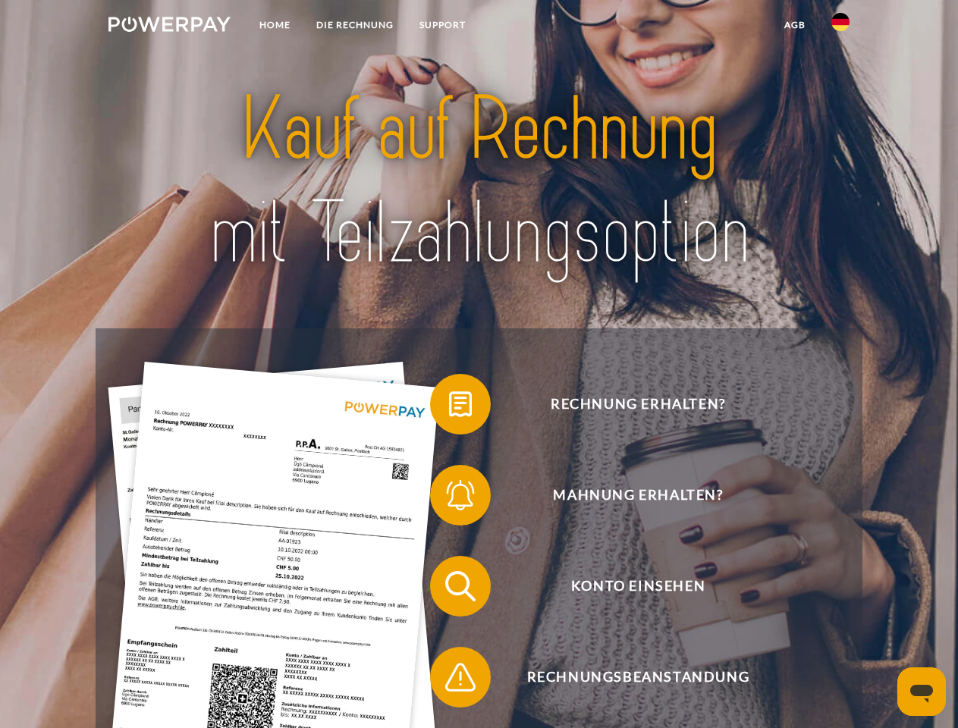
click at [169, 27] on img at bounding box center [169, 24] width 122 height 15
click at [840, 27] on img at bounding box center [840, 22] width 18 height 18
click at [794, 25] on link "agb" at bounding box center [794, 24] width 47 height 27
click at [449, 407] on span at bounding box center [438, 404] width 76 height 76
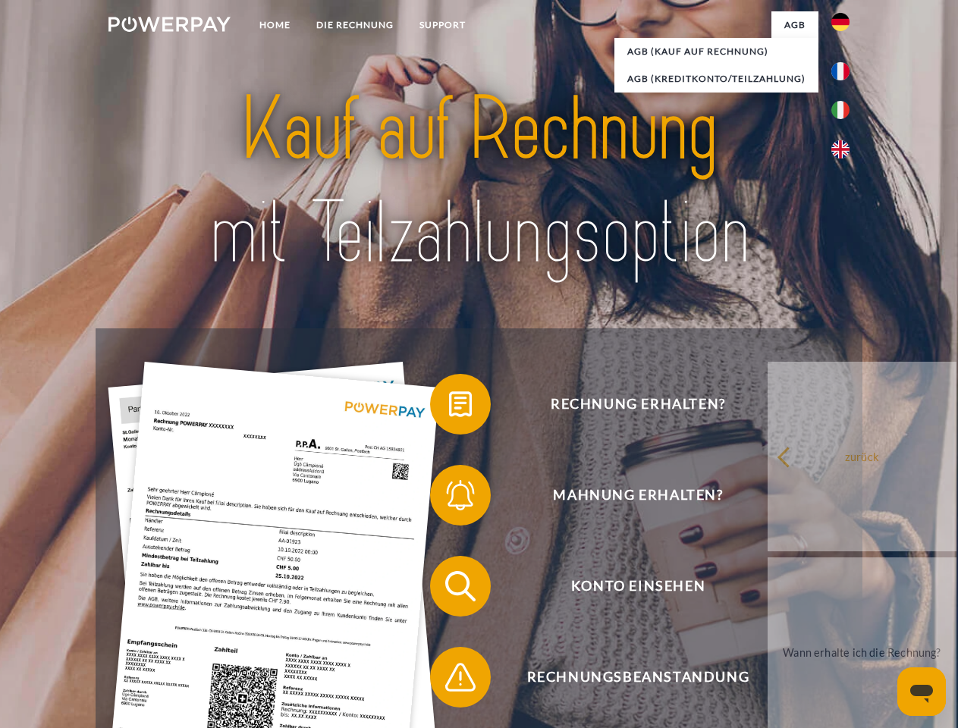
click at [449, 498] on span at bounding box center [438, 495] width 76 height 76
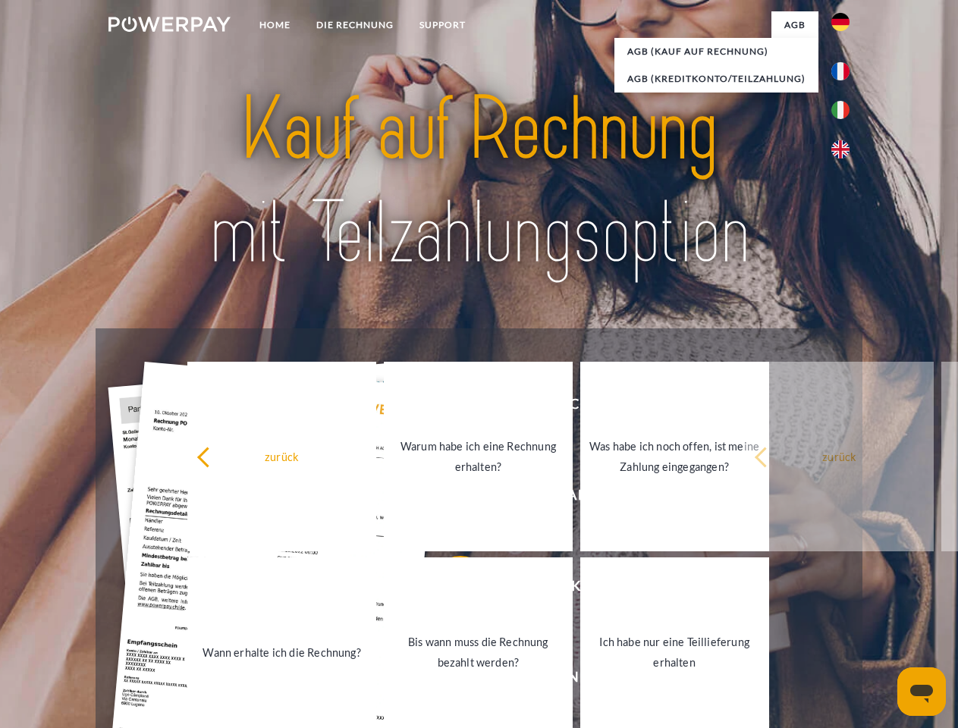
click at [449, 589] on link "Bis wann muss die Rechnung bezahlt werden?" at bounding box center [478, 652] width 189 height 190
click at [449, 680] on span at bounding box center [438, 677] width 76 height 76
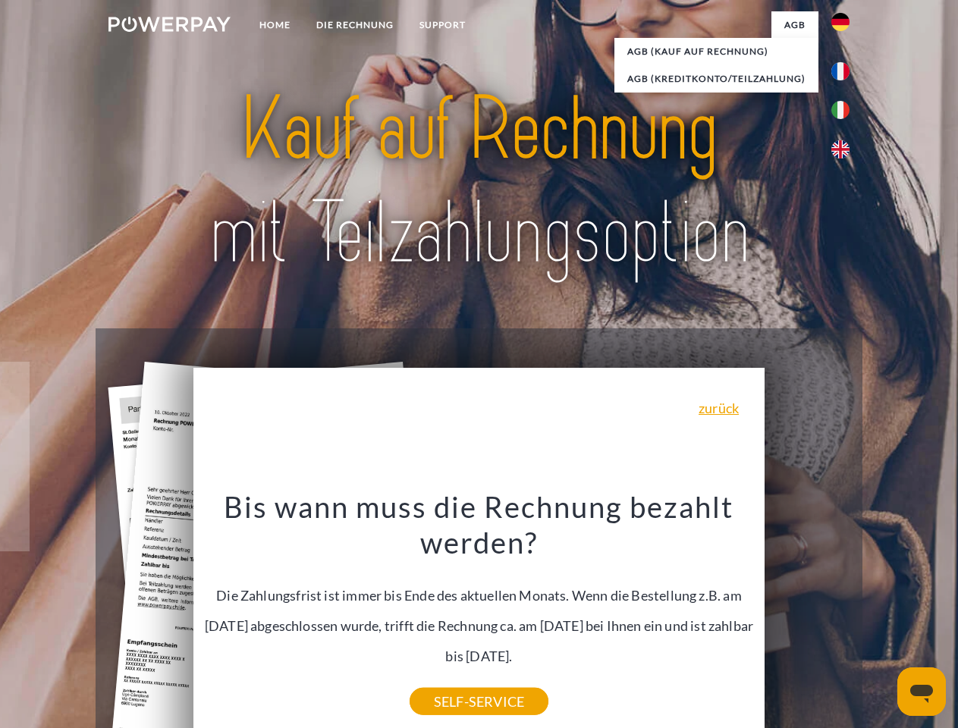
click at [921, 692] on icon "Messaging-Fenster öffnen" at bounding box center [921, 694] width 23 height 18
